Goal: Task Accomplishment & Management: Manage account settings

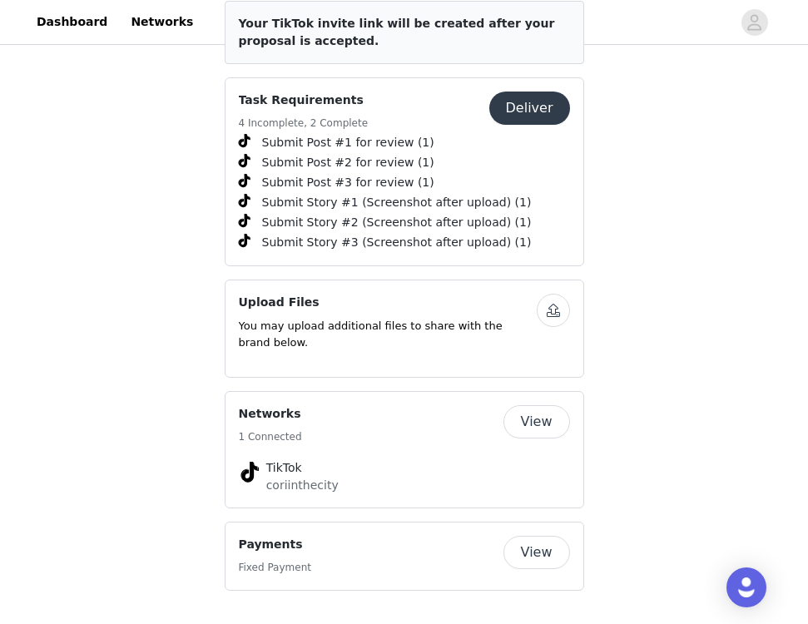
scroll to position [638, 0]
click at [531, 548] on button "View" at bounding box center [537, 553] width 67 height 33
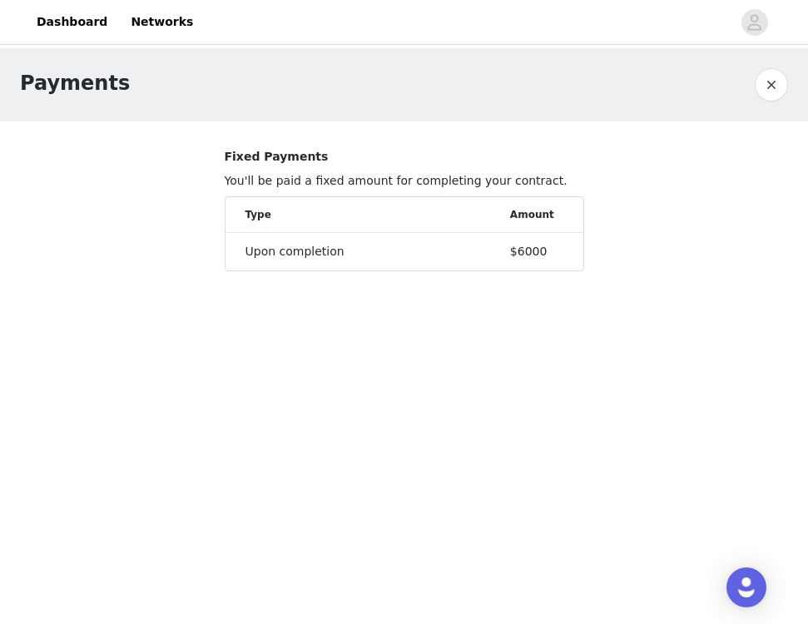
click at [765, 70] on button "button" at bounding box center [771, 84] width 33 height 33
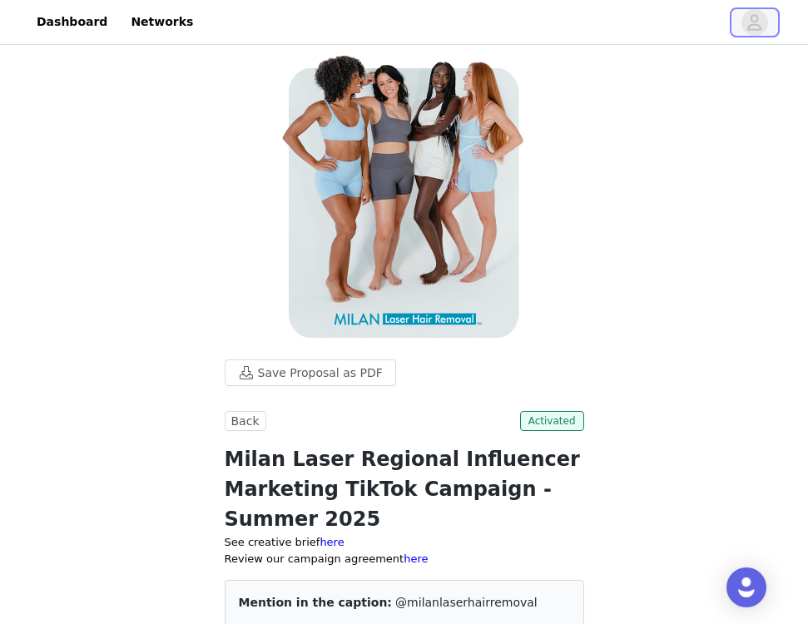
click at [746, 24] on span "button" at bounding box center [755, 22] width 27 height 27
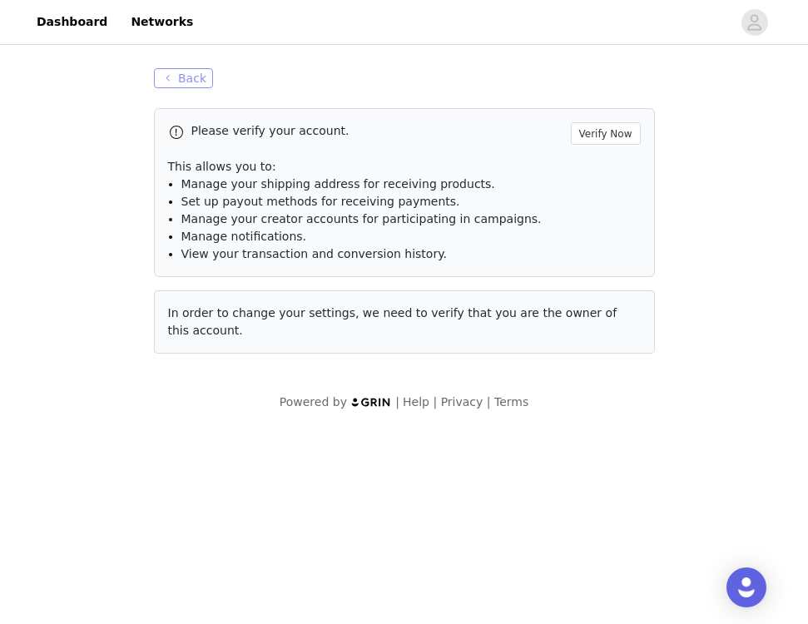
click at [192, 78] on button "Back" at bounding box center [184, 78] width 60 height 20
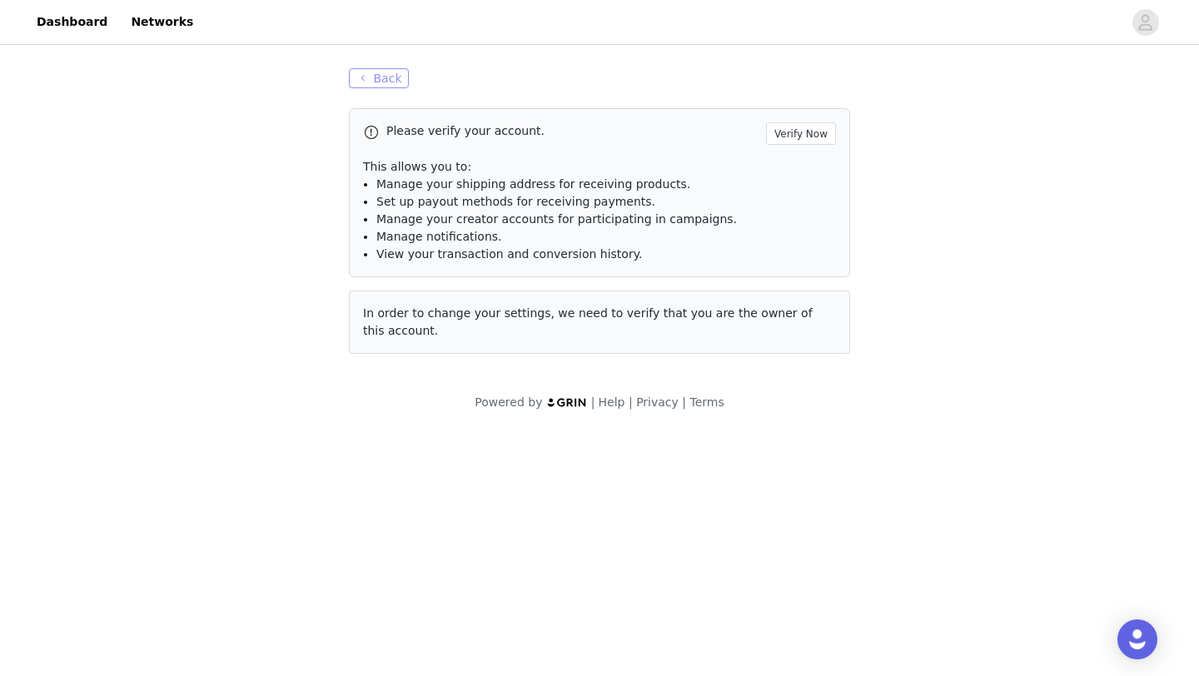
click at [360, 68] on button "Back" at bounding box center [379, 78] width 60 height 20
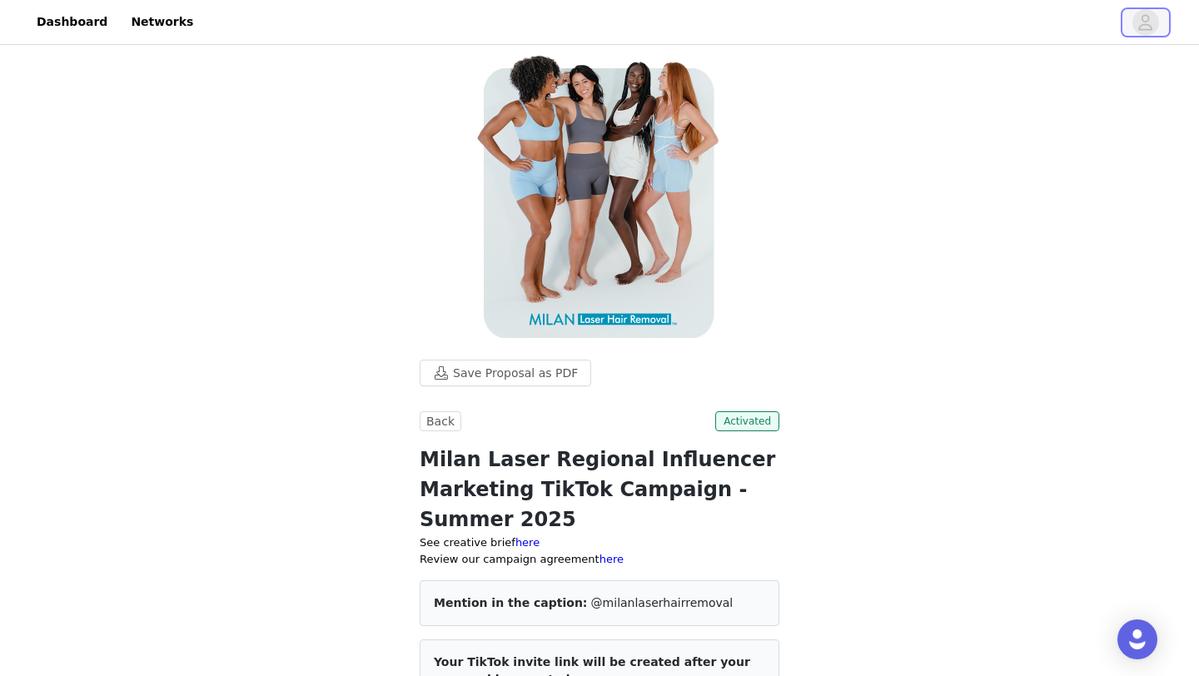
click at [807, 22] on icon "avatar" at bounding box center [1145, 22] width 16 height 27
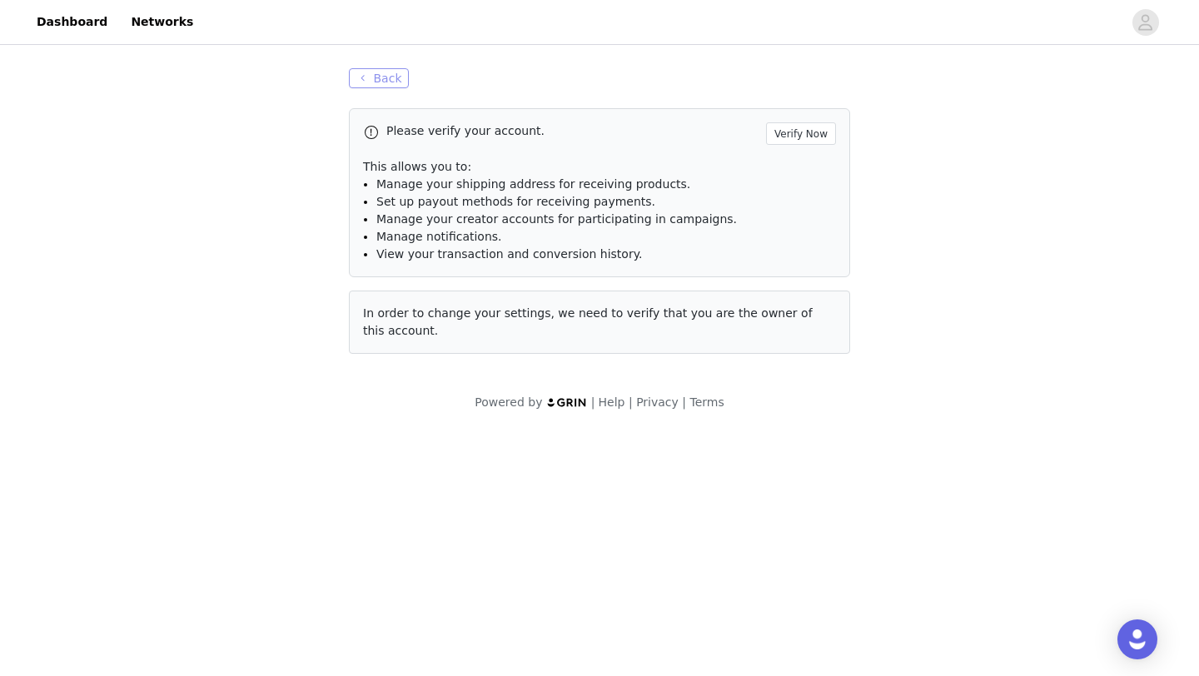
click at [360, 81] on button "Back" at bounding box center [379, 78] width 60 height 20
click at [794, 132] on button "Verify Now" at bounding box center [801, 133] width 70 height 22
click at [374, 73] on button "Back" at bounding box center [379, 78] width 60 height 20
click at [364, 74] on button "Back" at bounding box center [379, 78] width 60 height 20
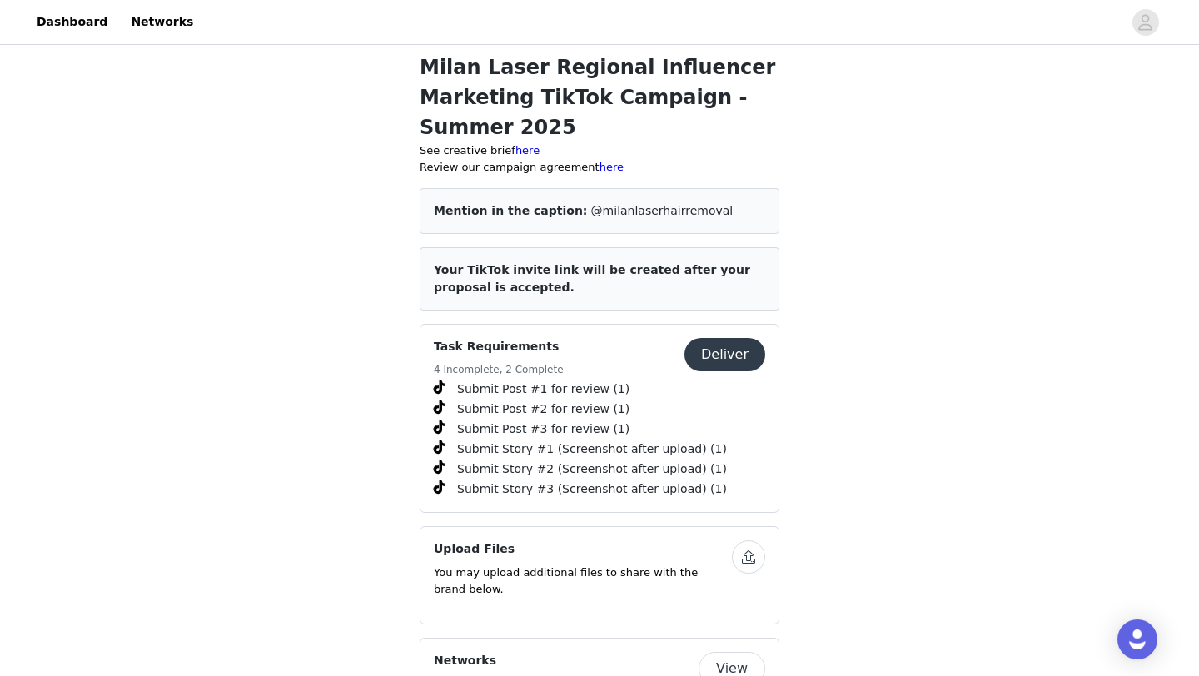
scroll to position [109, 0]
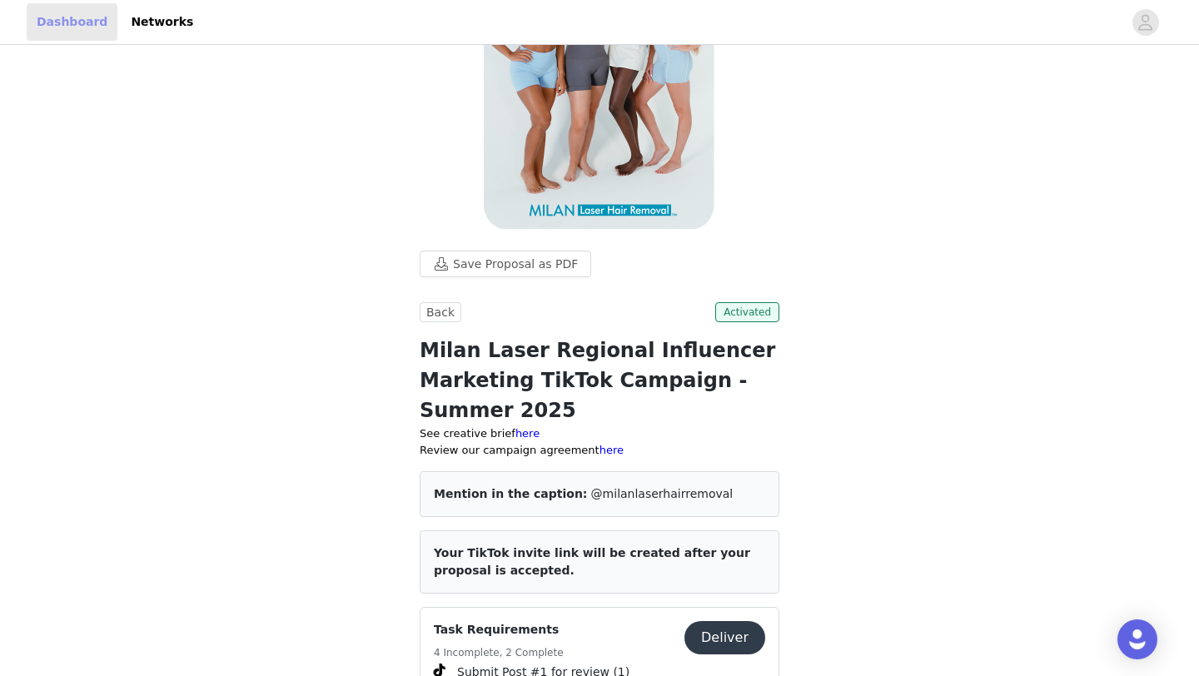
click at [80, 18] on link "Dashboard" at bounding box center [72, 21] width 91 height 37
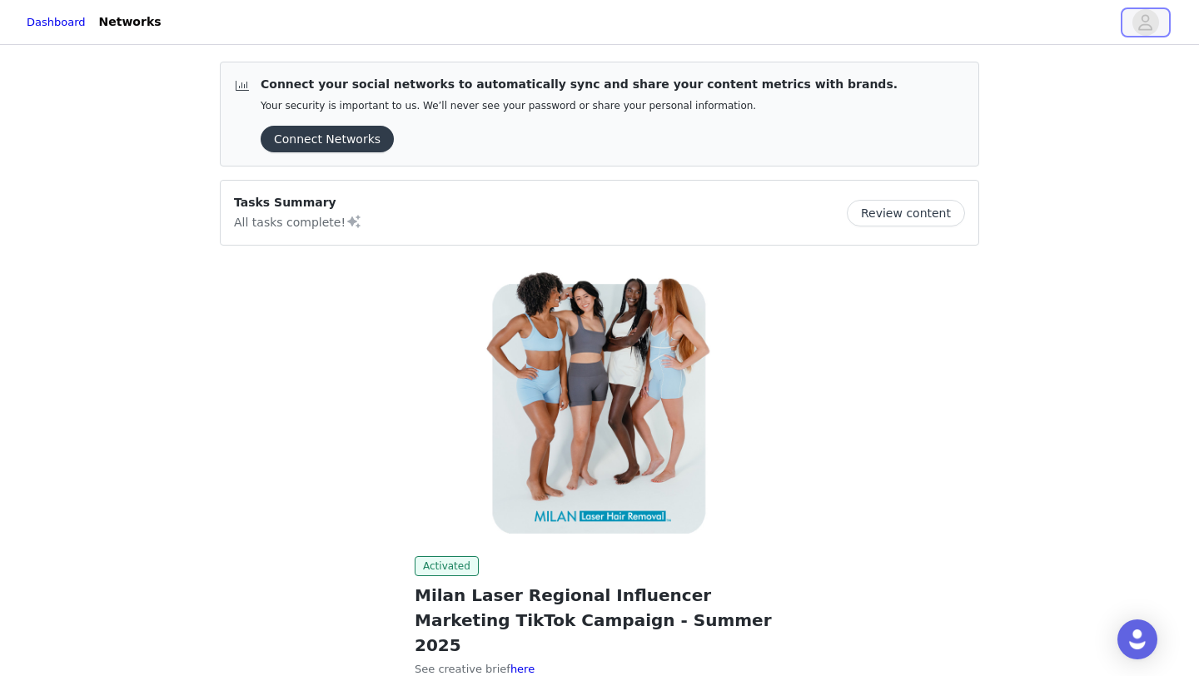
click at [807, 17] on icon "avatar" at bounding box center [1145, 22] width 16 height 27
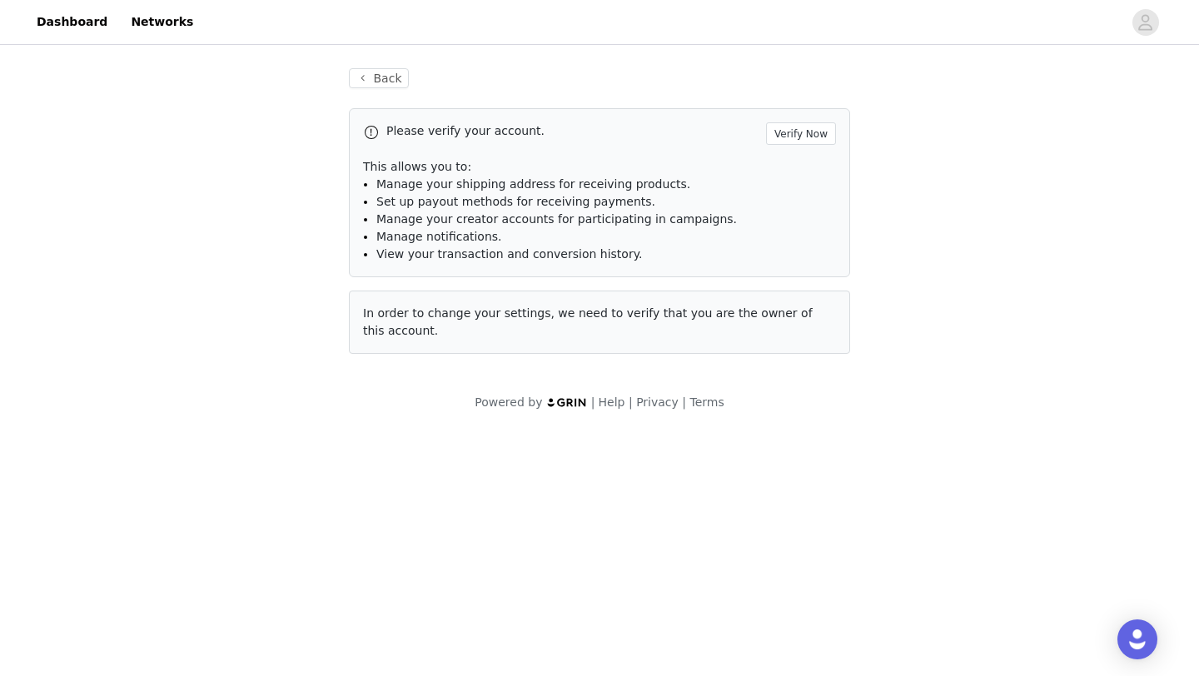
click at [574, 404] on img at bounding box center [567, 402] width 42 height 11
click at [569, 397] on img at bounding box center [567, 402] width 42 height 11
